Goal: Information Seeking & Learning: Learn about a topic

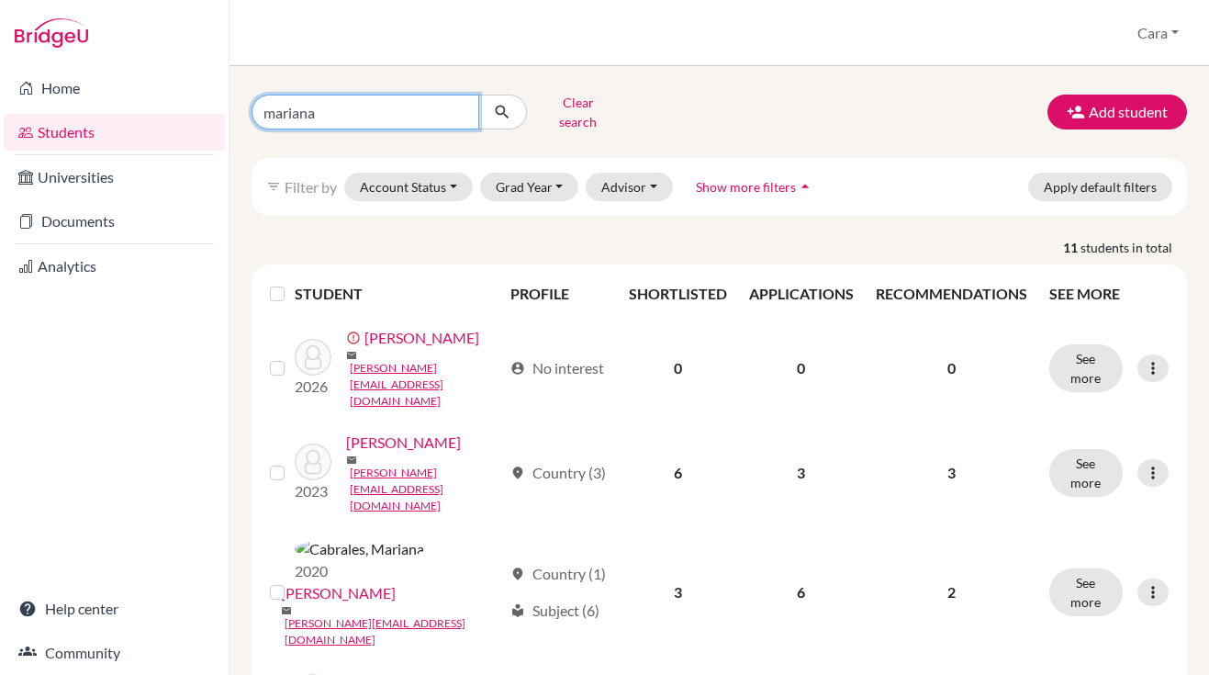
click at [452, 112] on input "mariana" at bounding box center [366, 112] width 228 height 35
drag, startPoint x: 452, startPoint y: 112, endPoint x: 143, endPoint y: 112, distance: 308.5
click at [143, 112] on div "Home Students Universities Documents Analytics Help center Community Students o…" at bounding box center [604, 337] width 1209 height 675
type input "[PERSON_NAME]"
click button "submit" at bounding box center [502, 112] width 49 height 35
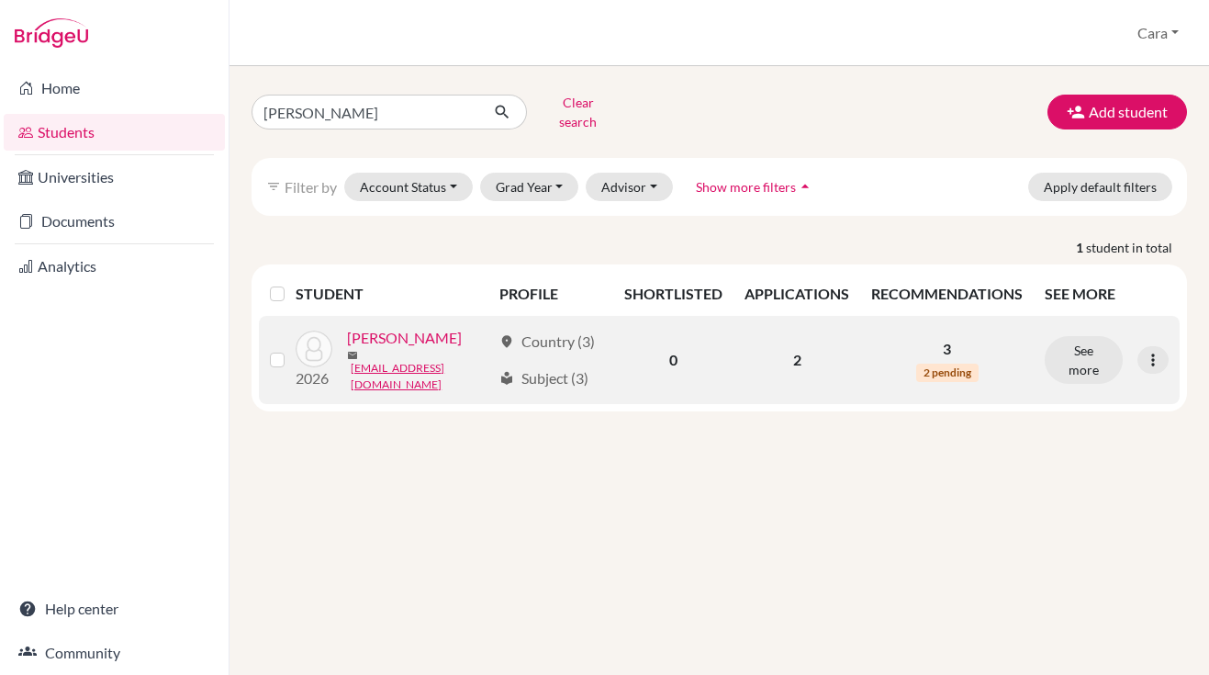
click at [430, 349] on link "[PERSON_NAME]" at bounding box center [404, 338] width 115 height 22
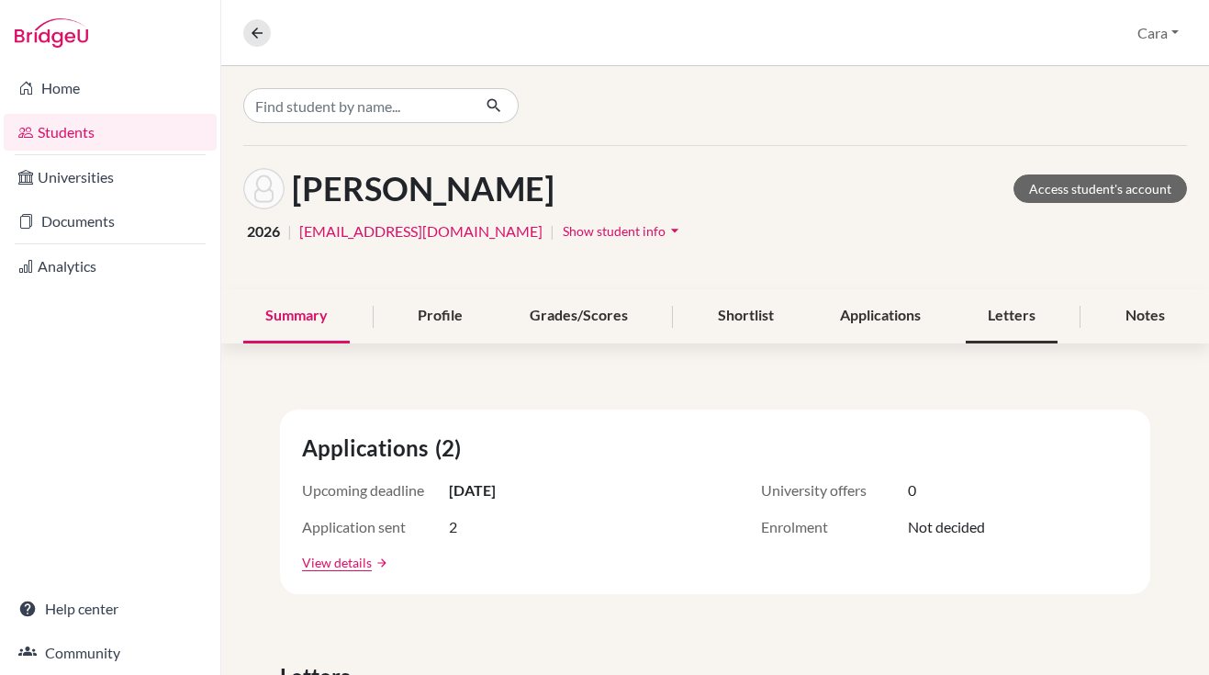
click at [976, 320] on div "Letters" at bounding box center [1012, 316] width 92 height 54
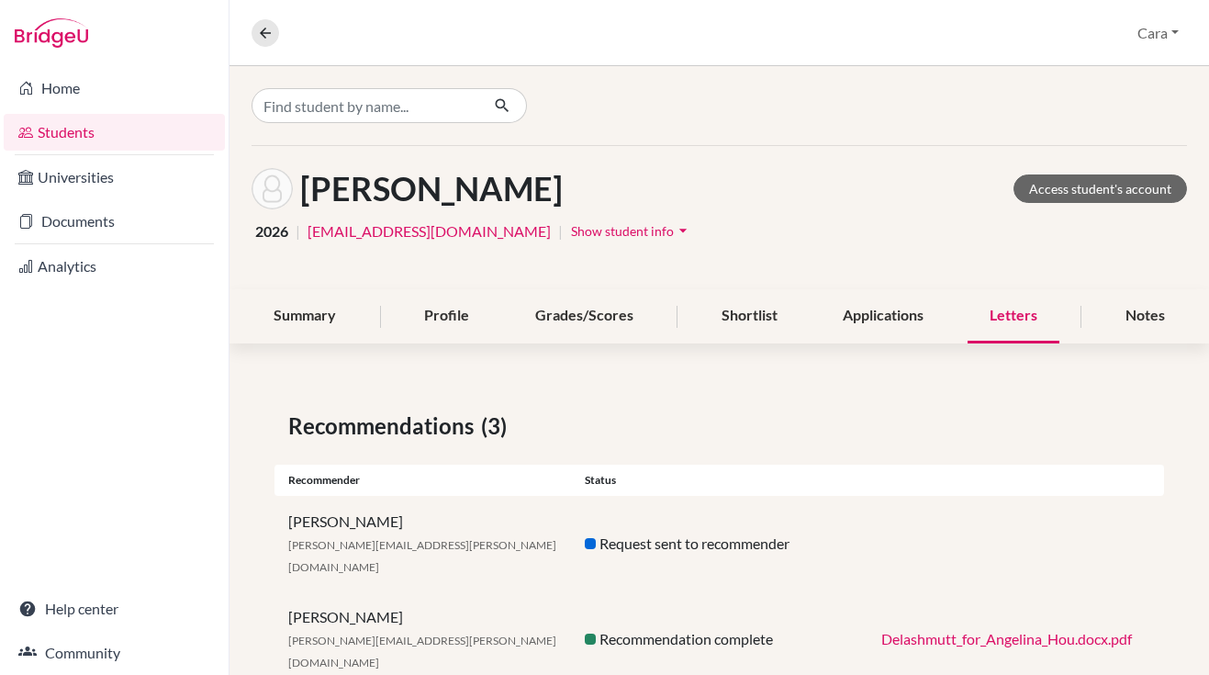
scroll to position [85, 0]
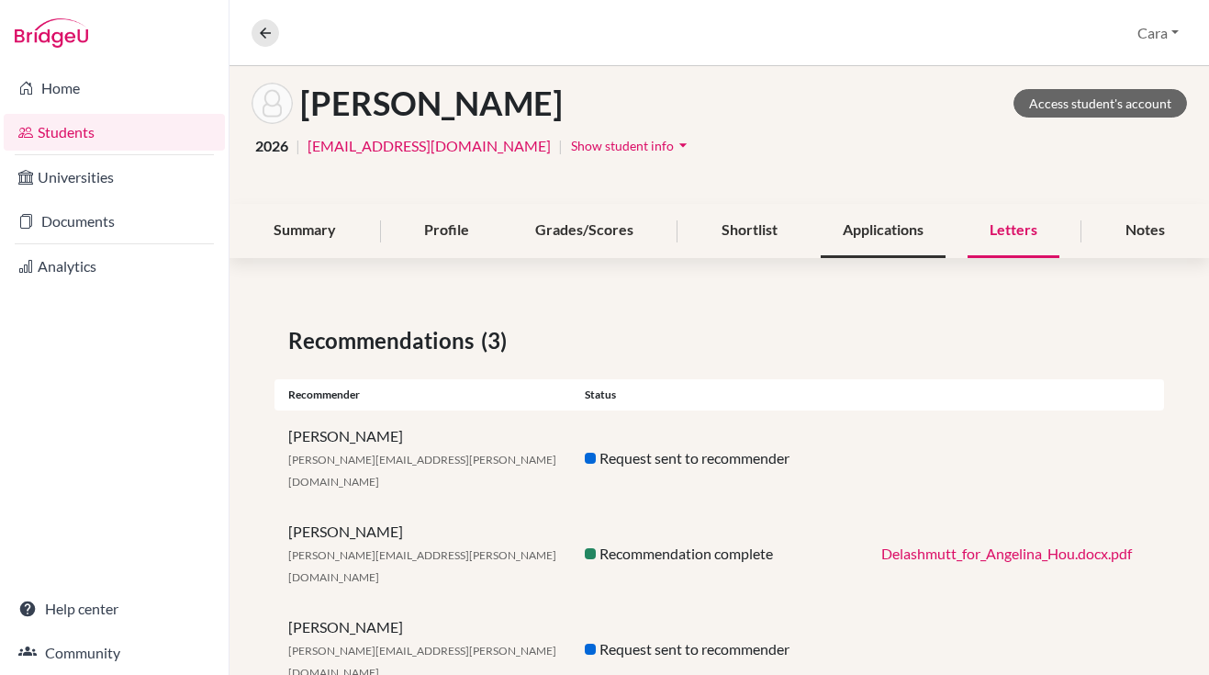
click at [837, 238] on div "Applications" at bounding box center [883, 231] width 125 height 54
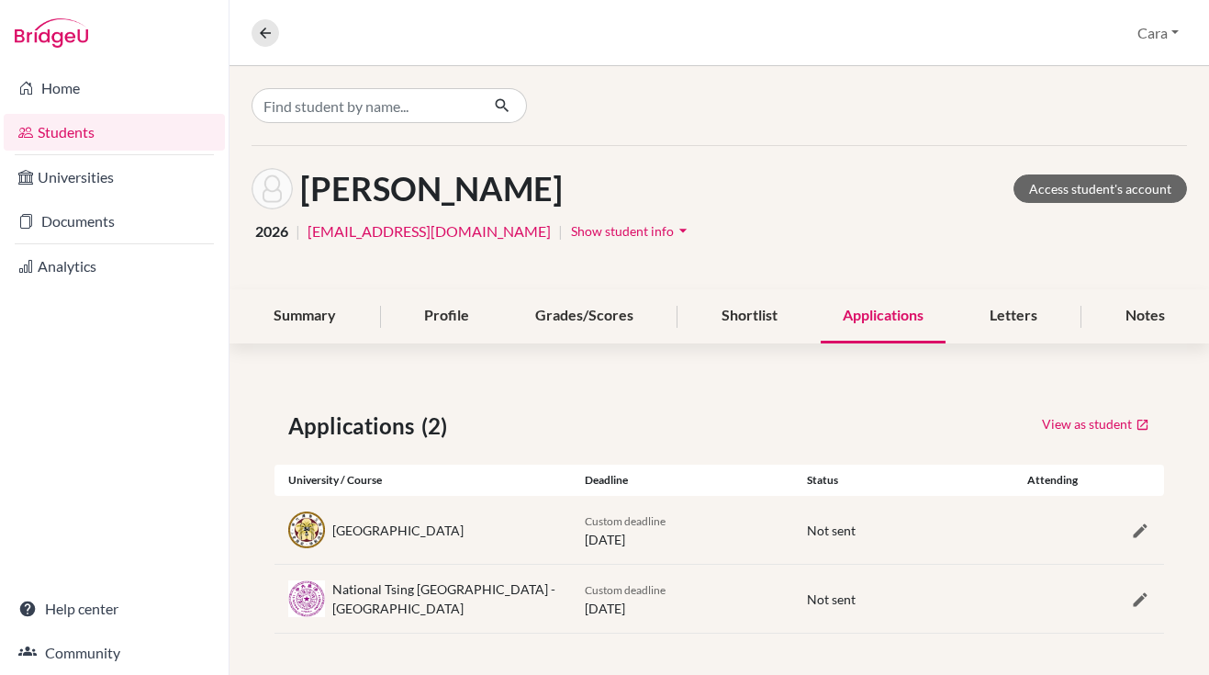
scroll to position [3, 0]
